Goal: Task Accomplishment & Management: Use online tool/utility

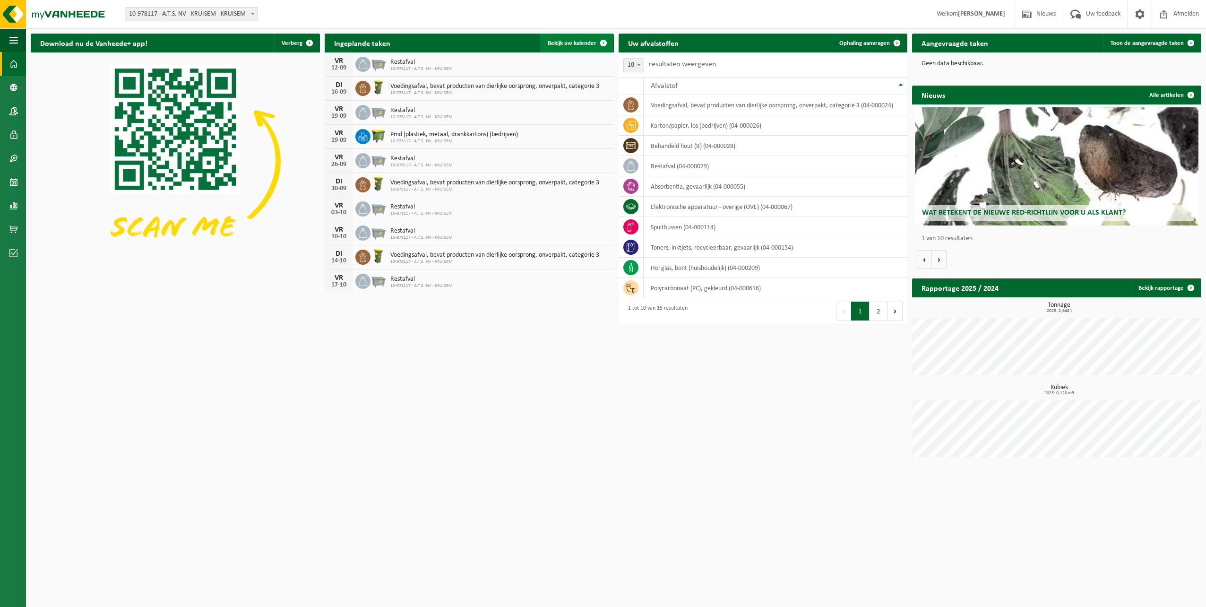
click at [562, 41] on span "Bekijk uw kalender" at bounding box center [572, 43] width 49 height 6
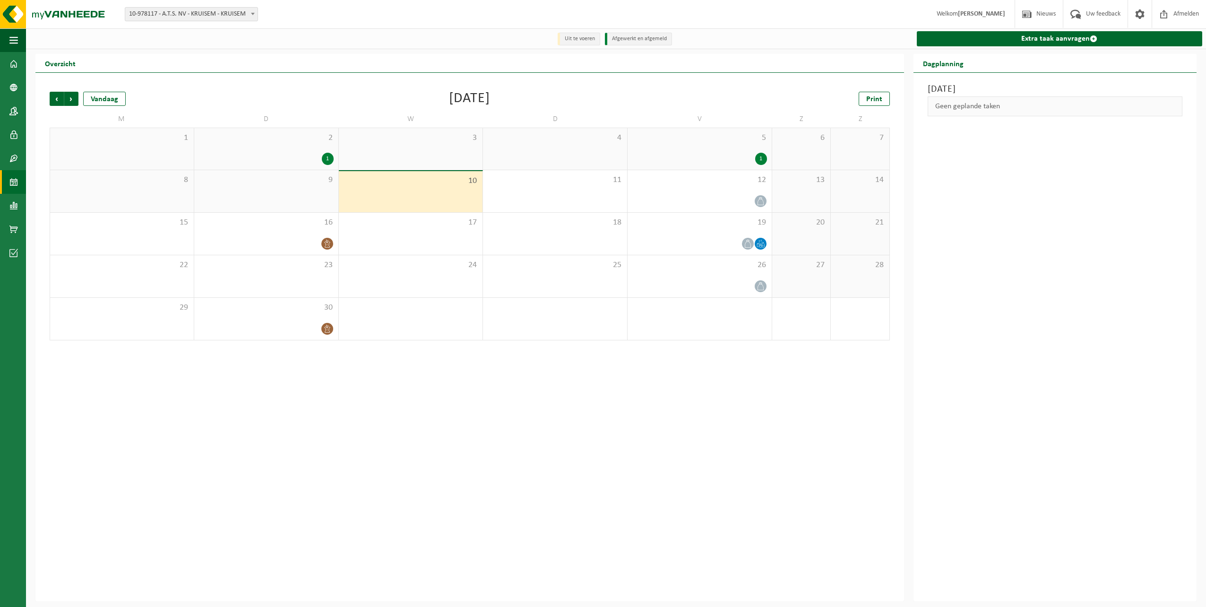
click at [621, 398] on div "Vorige Volgende Vandaag September 2025 Print M D W D V Z Z 1 2 1 3 4 5 1 6 7 8 …" at bounding box center [469, 337] width 869 height 528
click at [863, 100] on link "Print" at bounding box center [874, 99] width 31 height 14
click at [71, 101] on span "Volgende" at bounding box center [71, 99] width 14 height 14
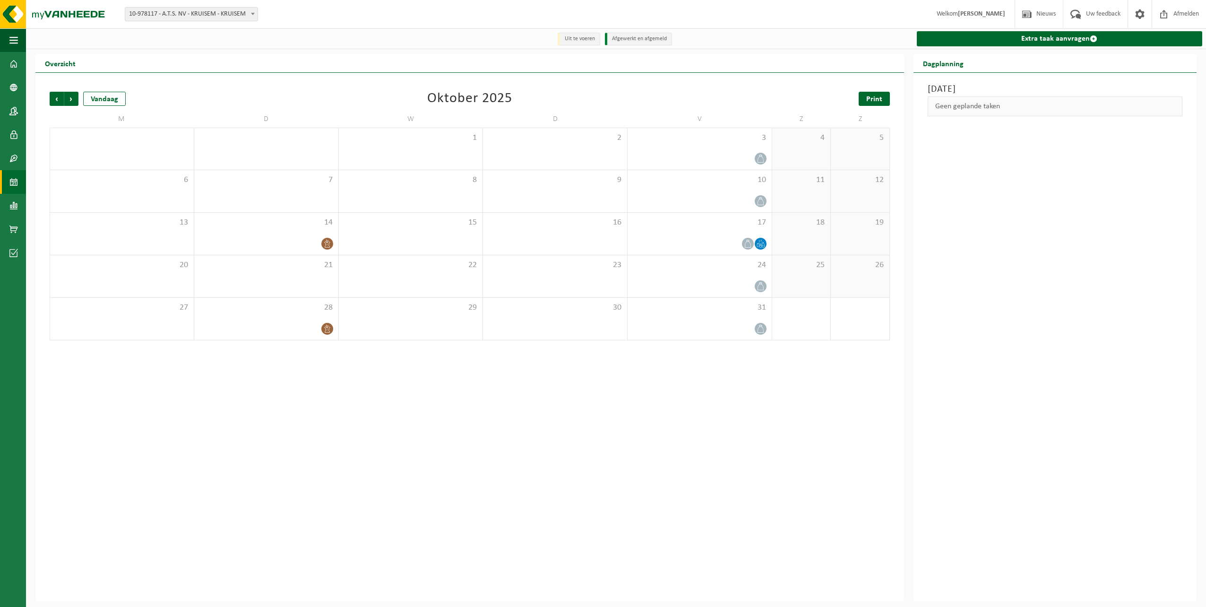
click at [873, 93] on link "Print" at bounding box center [874, 99] width 31 height 14
click at [73, 99] on span "Volgende" at bounding box center [71, 99] width 14 height 14
click at [877, 100] on span "Print" at bounding box center [874, 99] width 16 height 8
click at [74, 100] on span "Volgende" at bounding box center [71, 99] width 14 height 14
click at [53, 97] on span "Vorige" at bounding box center [57, 99] width 14 height 14
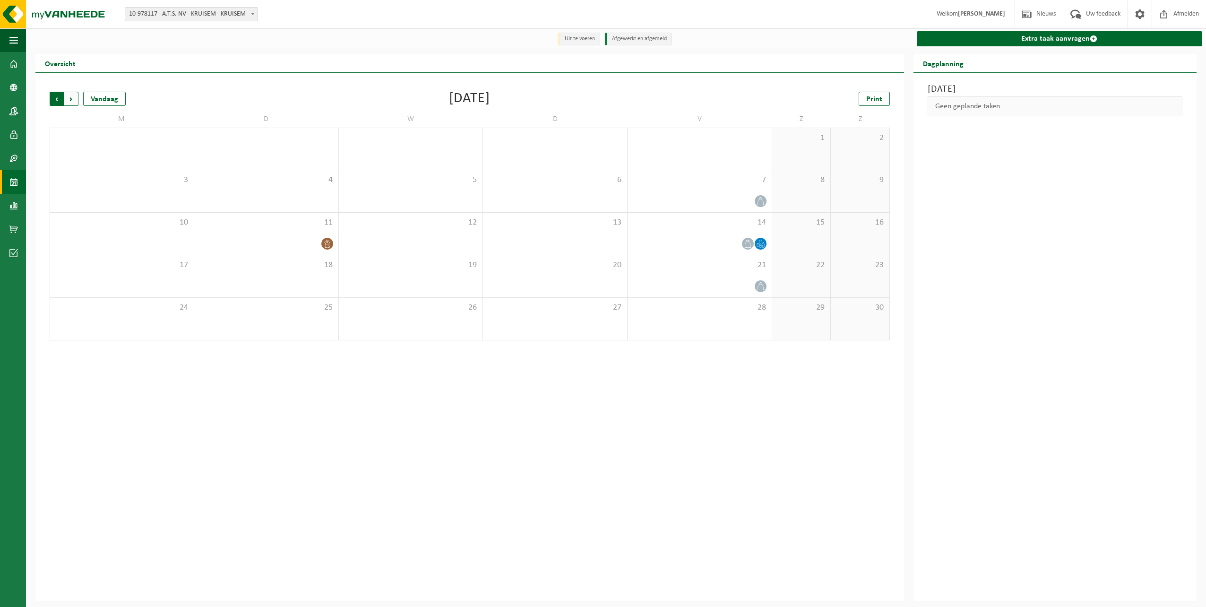
click at [77, 100] on span "Volgende" at bounding box center [71, 99] width 14 height 14
click at [76, 103] on span "Volgende" at bounding box center [71, 99] width 14 height 14
click at [48, 100] on div "Vorige Volgende Vandaag Januari 2026 Print M D W D V Z Z 29 30 31 1 2 3 4 5 6 7…" at bounding box center [470, 215] width 850 height 267
click at [58, 97] on span "Vorige" at bounding box center [57, 99] width 14 height 14
click at [54, 100] on span "Vorige" at bounding box center [57, 99] width 14 height 14
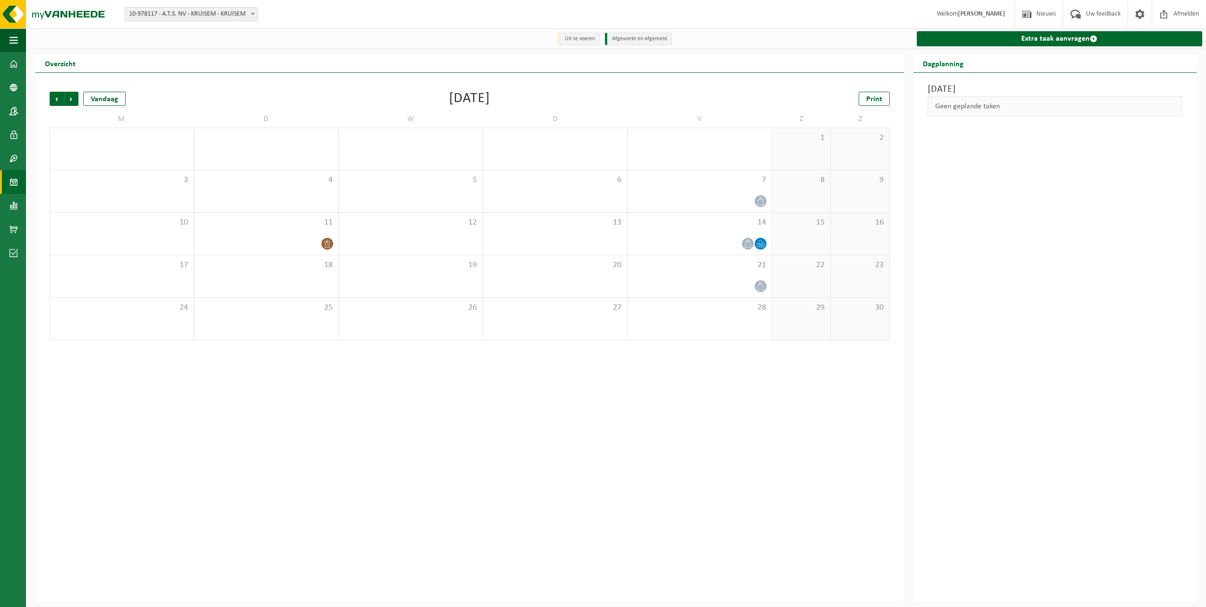
click at [54, 100] on span "Vorige" at bounding box center [57, 99] width 14 height 14
click at [311, 156] on div "1" at bounding box center [266, 159] width 135 height 12
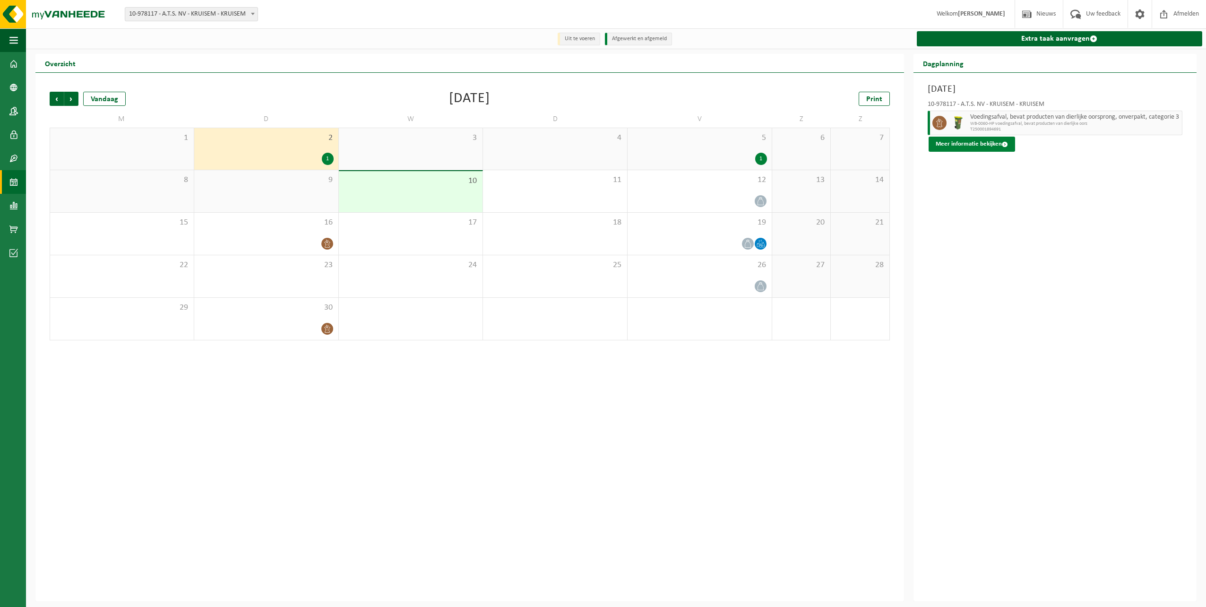
click at [990, 144] on button "Meer informatie bekijken" at bounding box center [972, 144] width 86 height 15
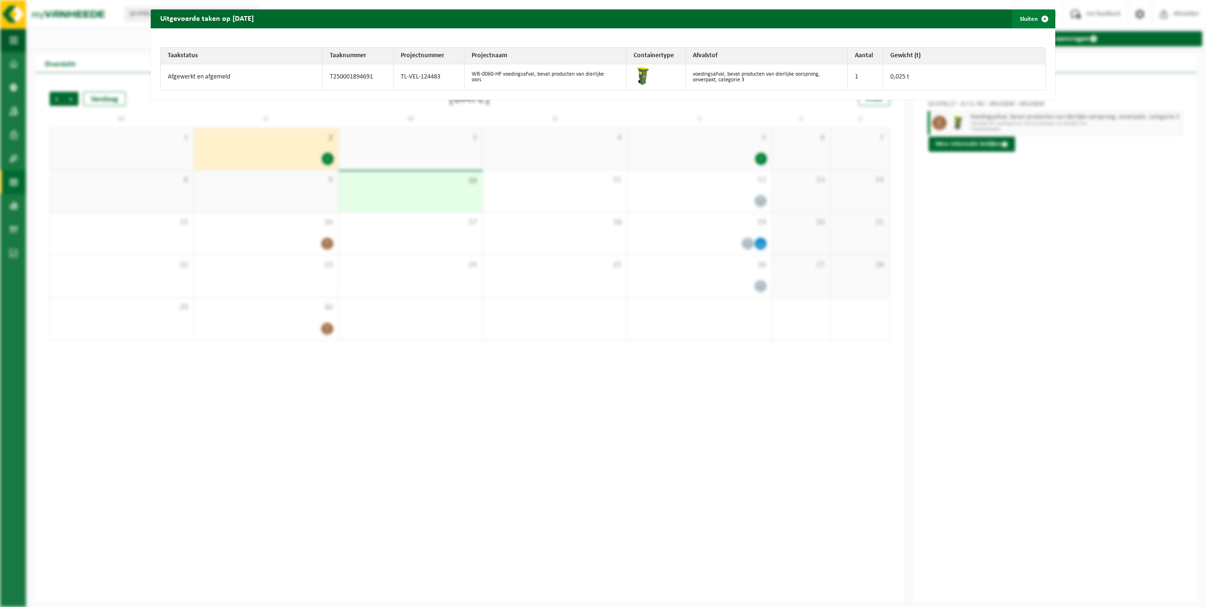
click at [1043, 16] on span "button" at bounding box center [1044, 18] width 19 height 19
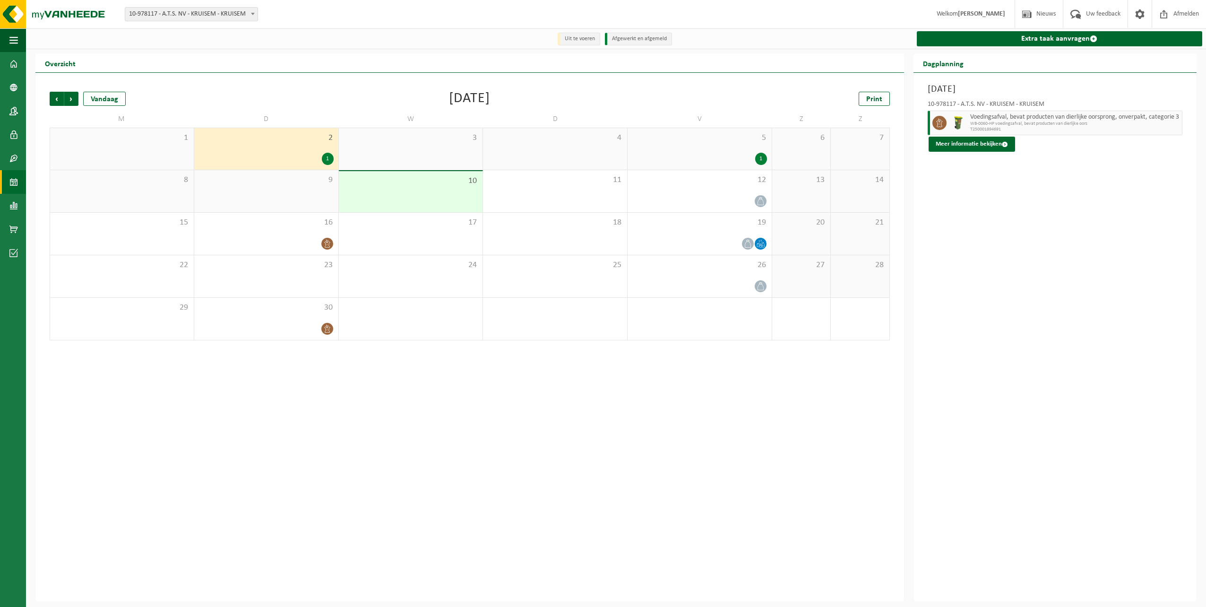
click at [336, 155] on div "2 1" at bounding box center [266, 149] width 144 height 42
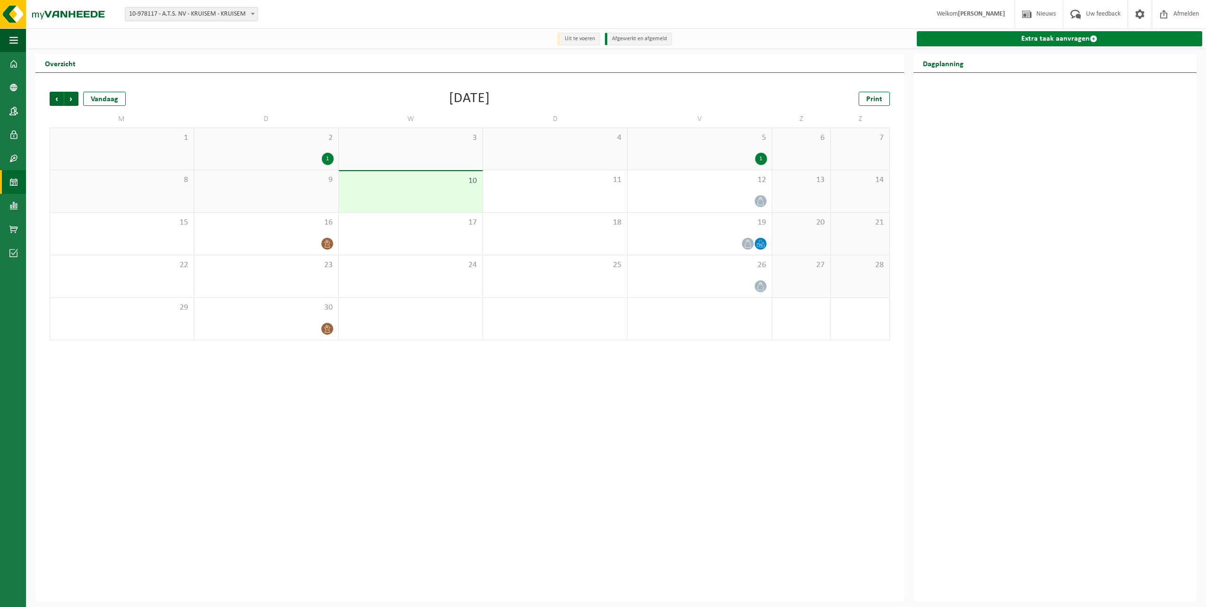
click at [1018, 42] on link "Extra taak aanvragen" at bounding box center [1059, 38] width 285 height 15
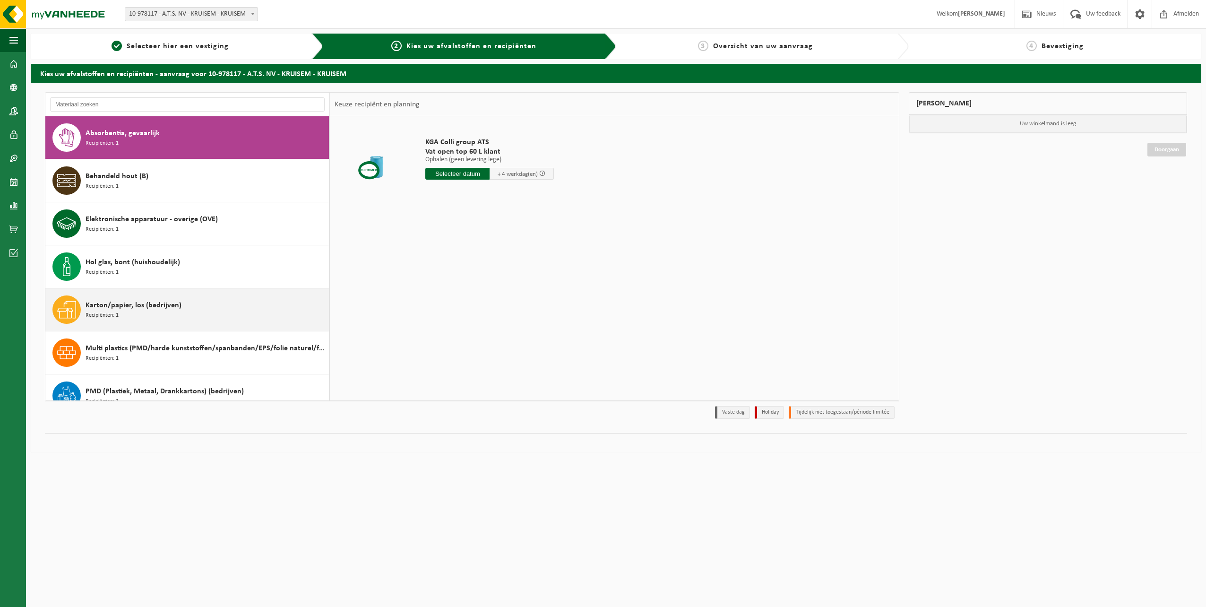
click at [159, 313] on div "Karton/papier, los (bedrijven) Recipiënten: 1" at bounding box center [206, 309] width 241 height 28
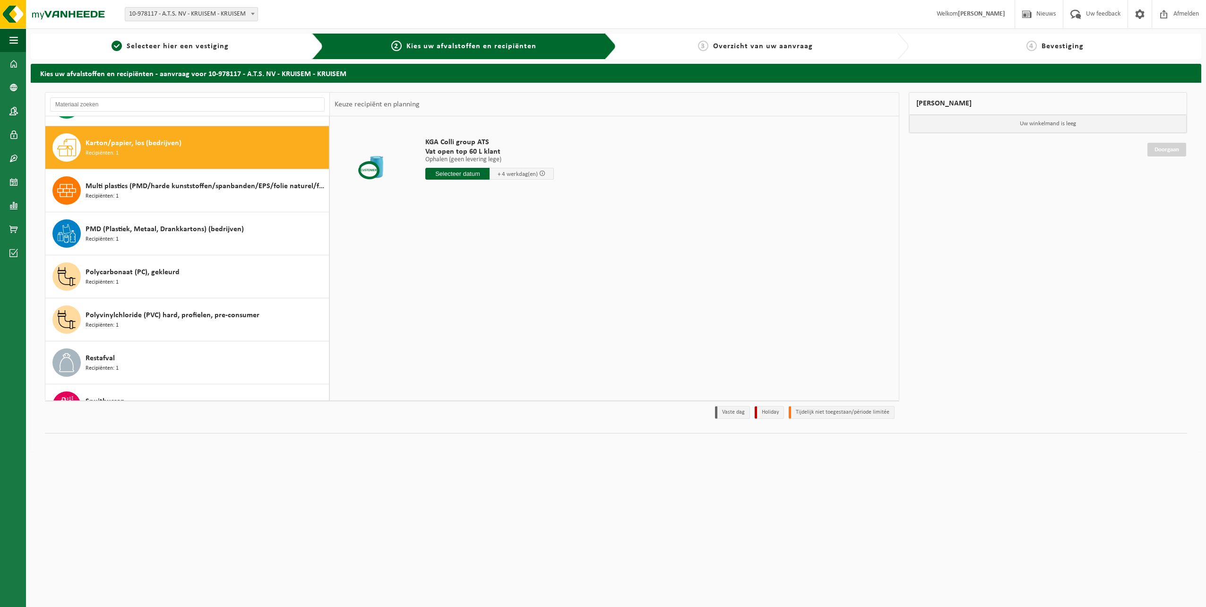
scroll to position [172, 0]
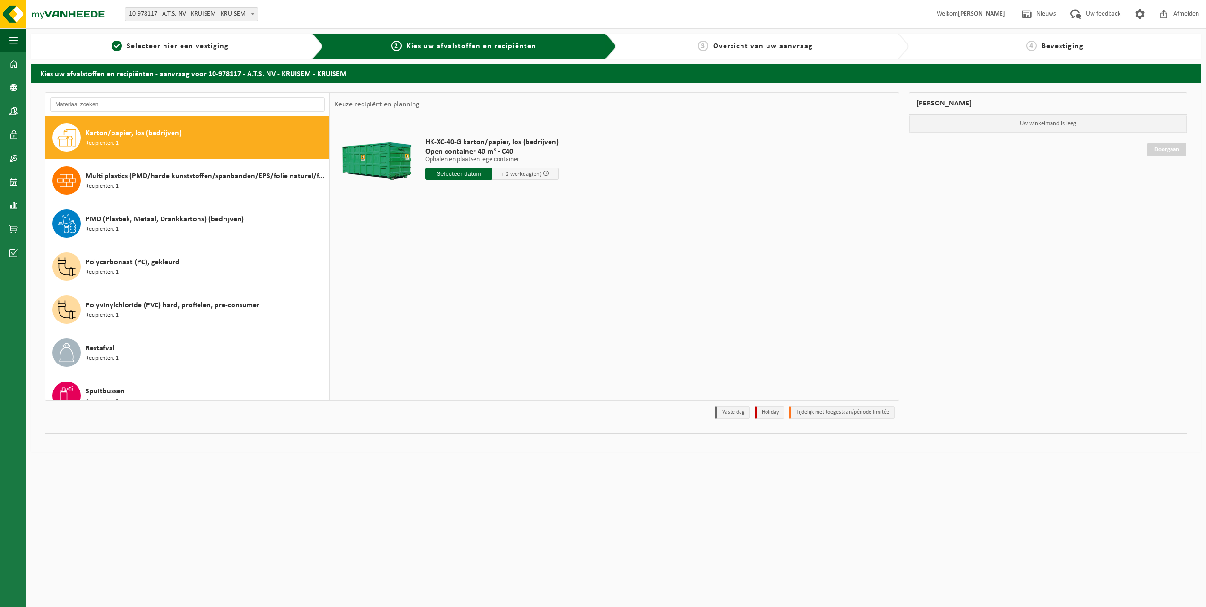
click at [460, 174] on input "text" at bounding box center [458, 174] width 67 height 12
click at [478, 242] on div "11" at bounding box center [484, 242] width 17 height 15
type input "Van 2025-09-11"
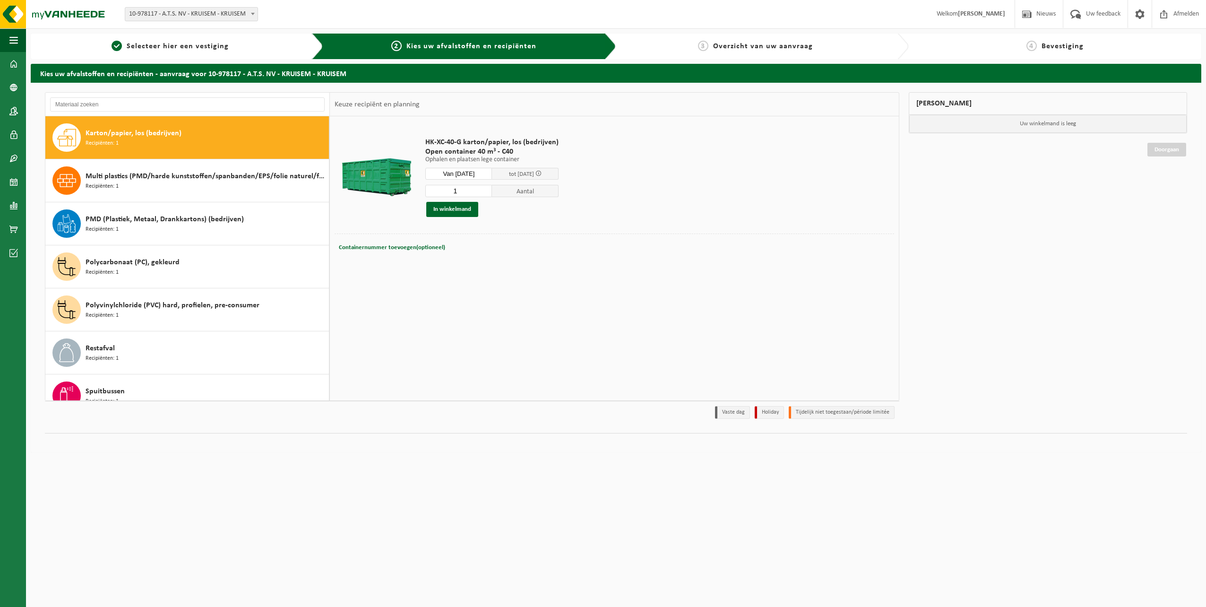
click at [469, 189] on input "1" at bounding box center [458, 191] width 67 height 12
click at [469, 208] on button "In winkelmand" at bounding box center [452, 209] width 52 height 15
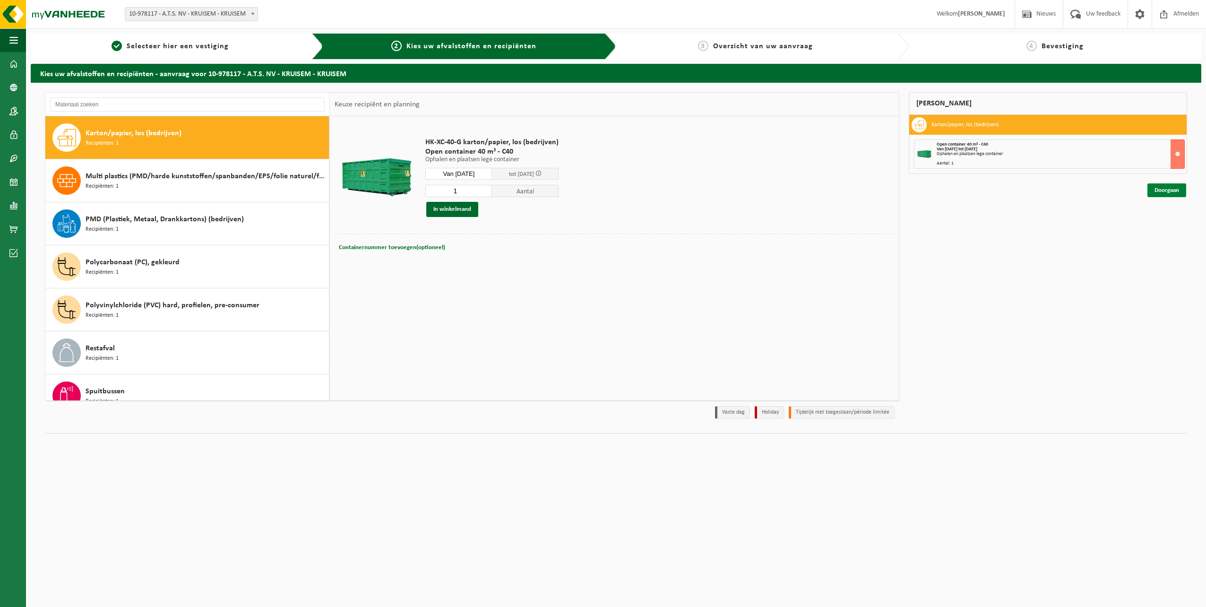
click at [1167, 188] on link "Doorgaan" at bounding box center [1166, 190] width 39 height 14
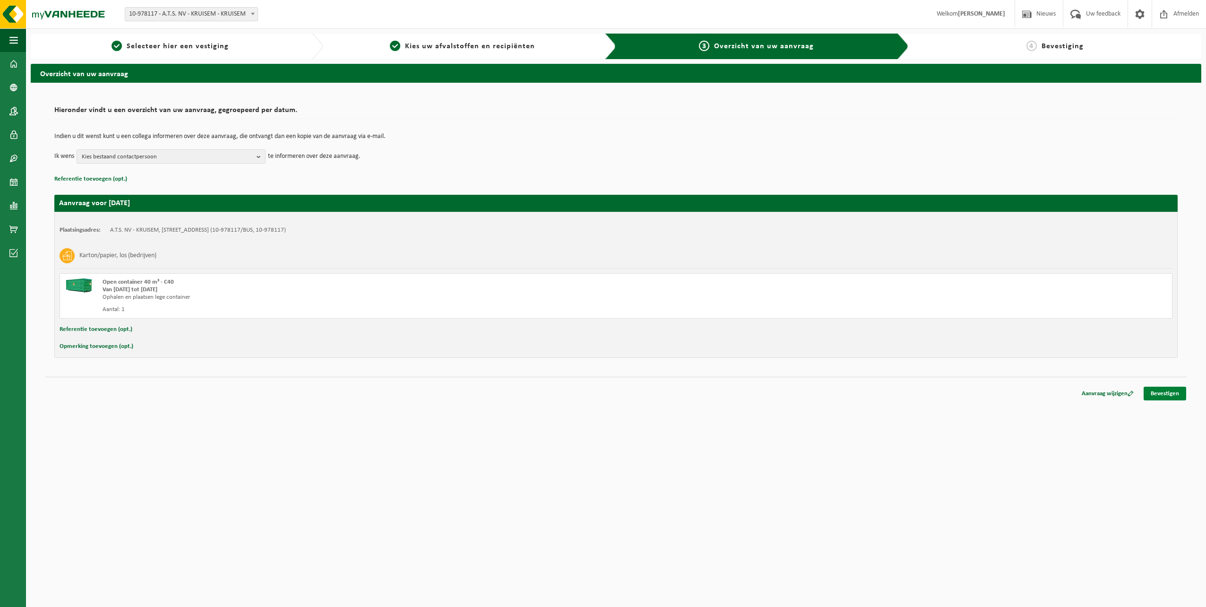
click at [1154, 395] on link "Bevestigen" at bounding box center [1165, 394] width 43 height 14
